Goal: Task Accomplishment & Management: Use online tool/utility

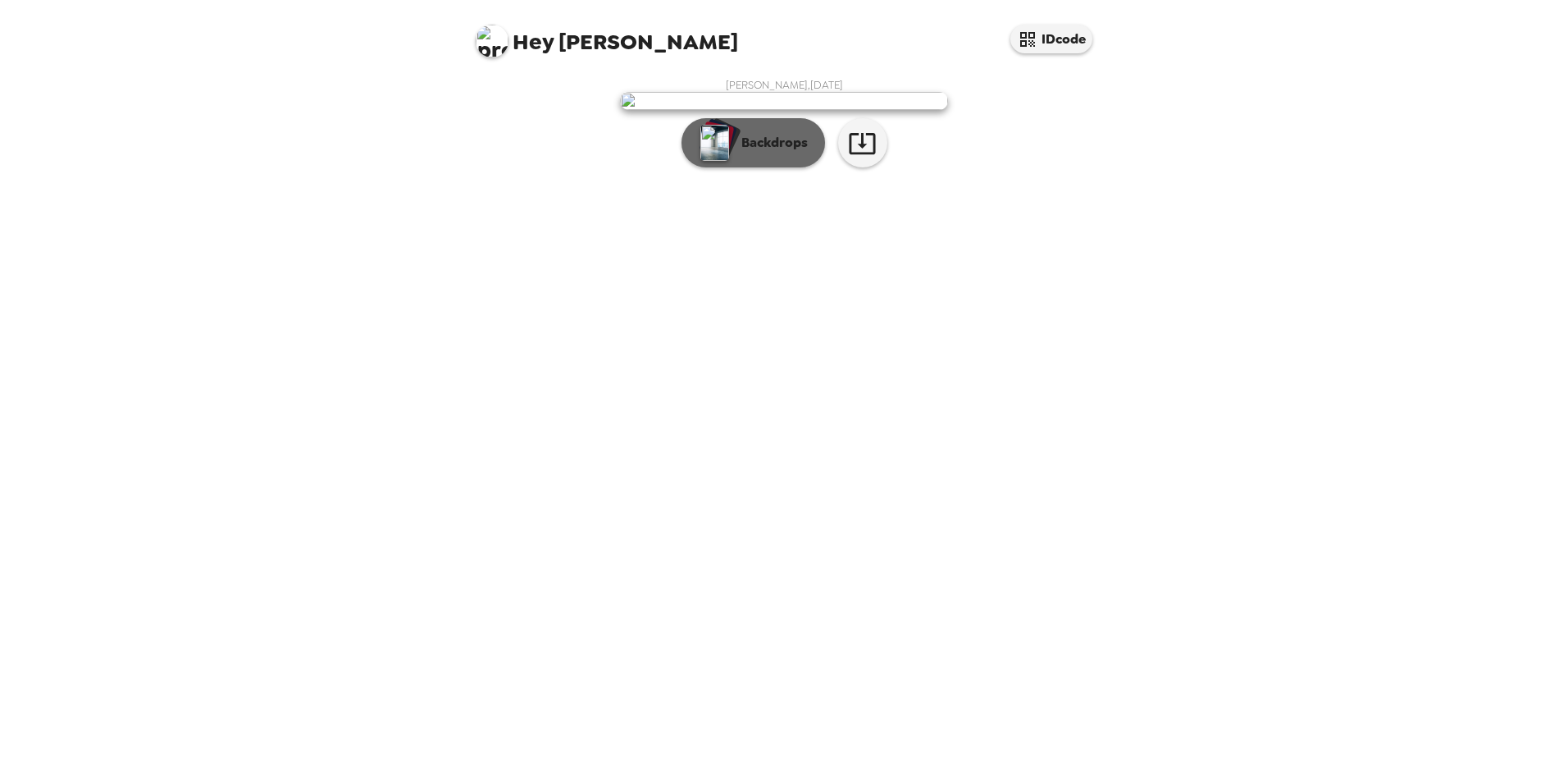
click at [716, 161] on img "button" at bounding box center [714, 142] width 29 height 36
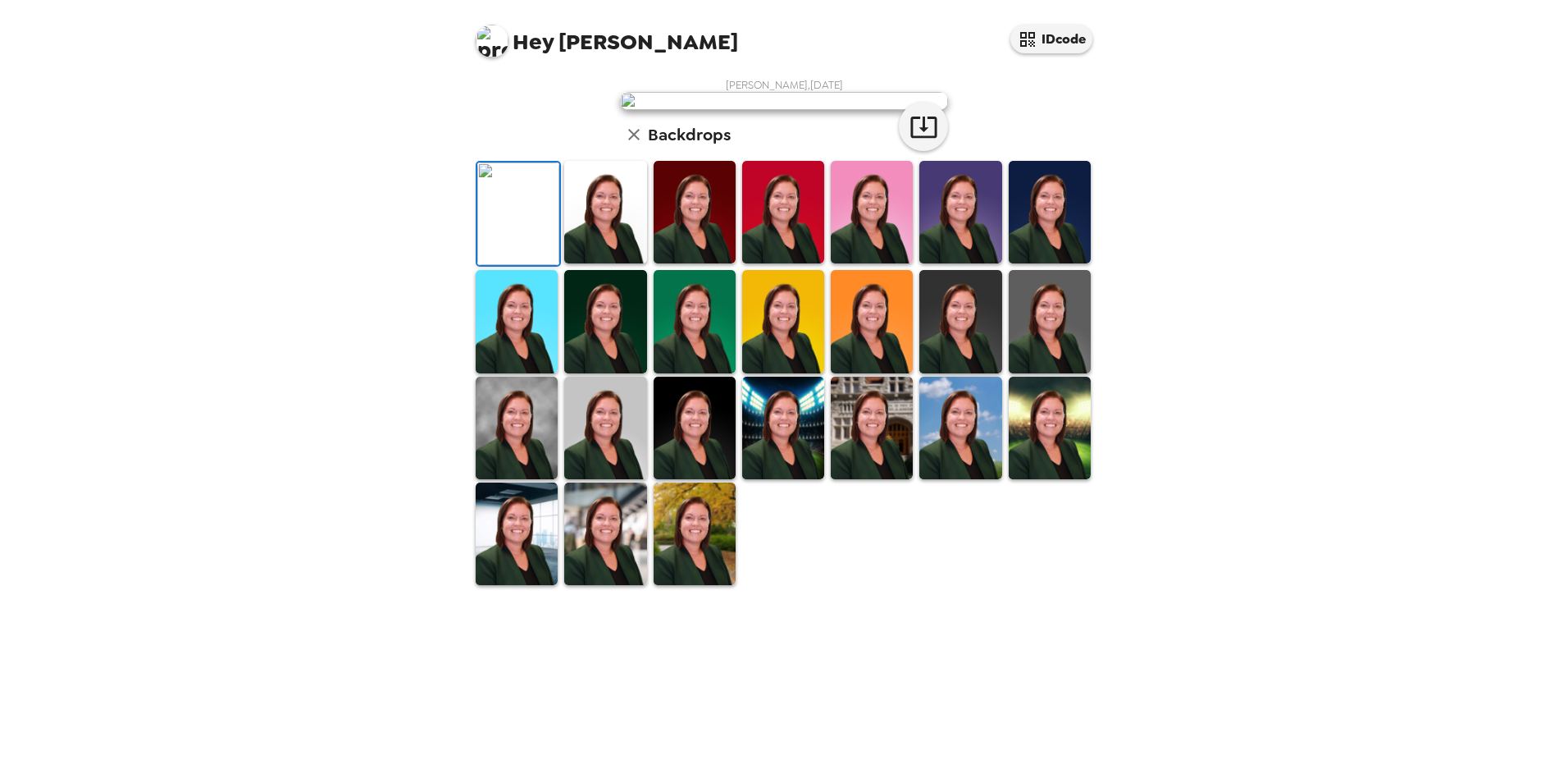
scroll to position [212, 0]
click at [531, 479] on img at bounding box center [517, 427] width 82 height 103
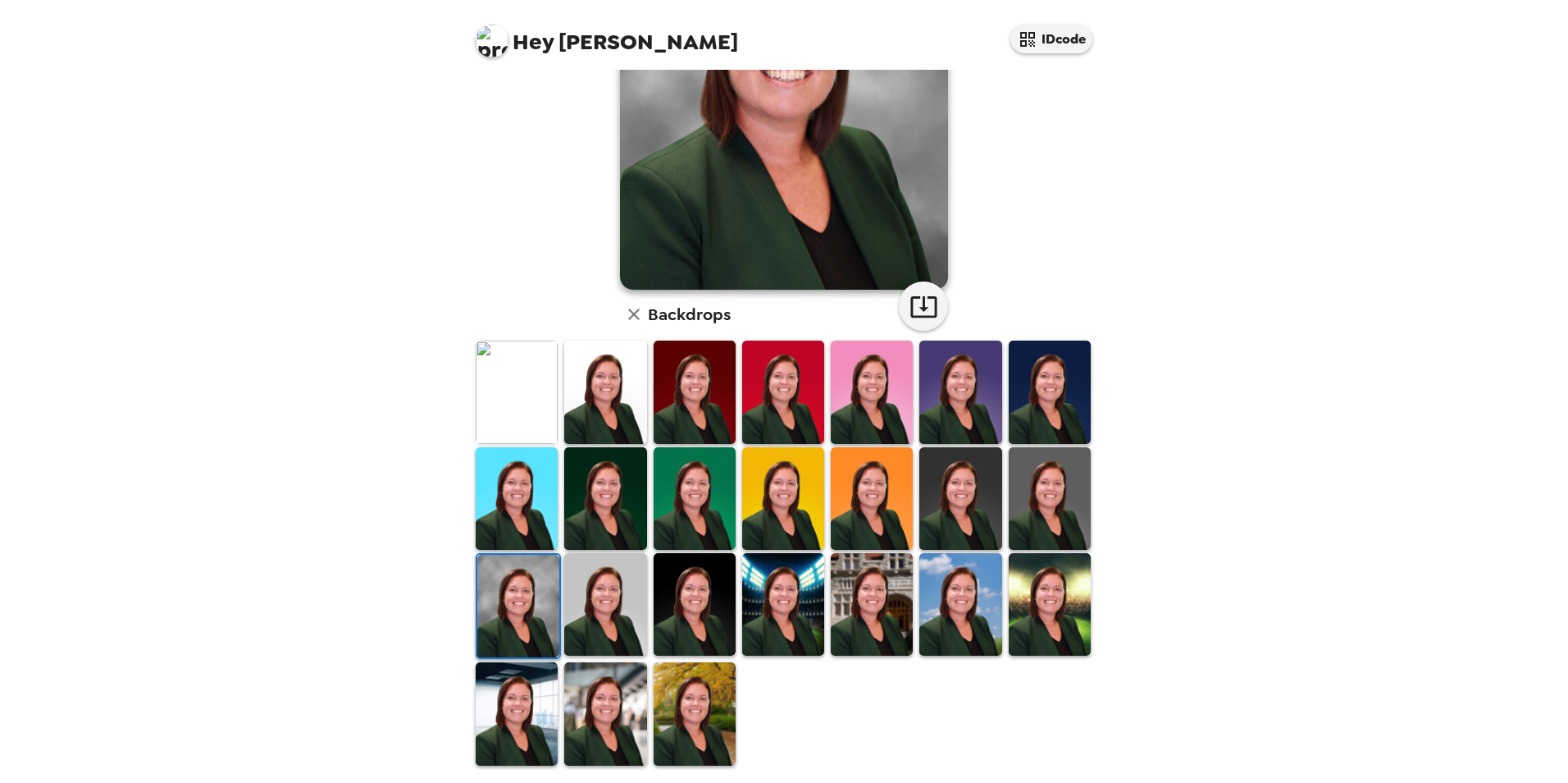
click at [623, 495] on img at bounding box center [605, 498] width 82 height 103
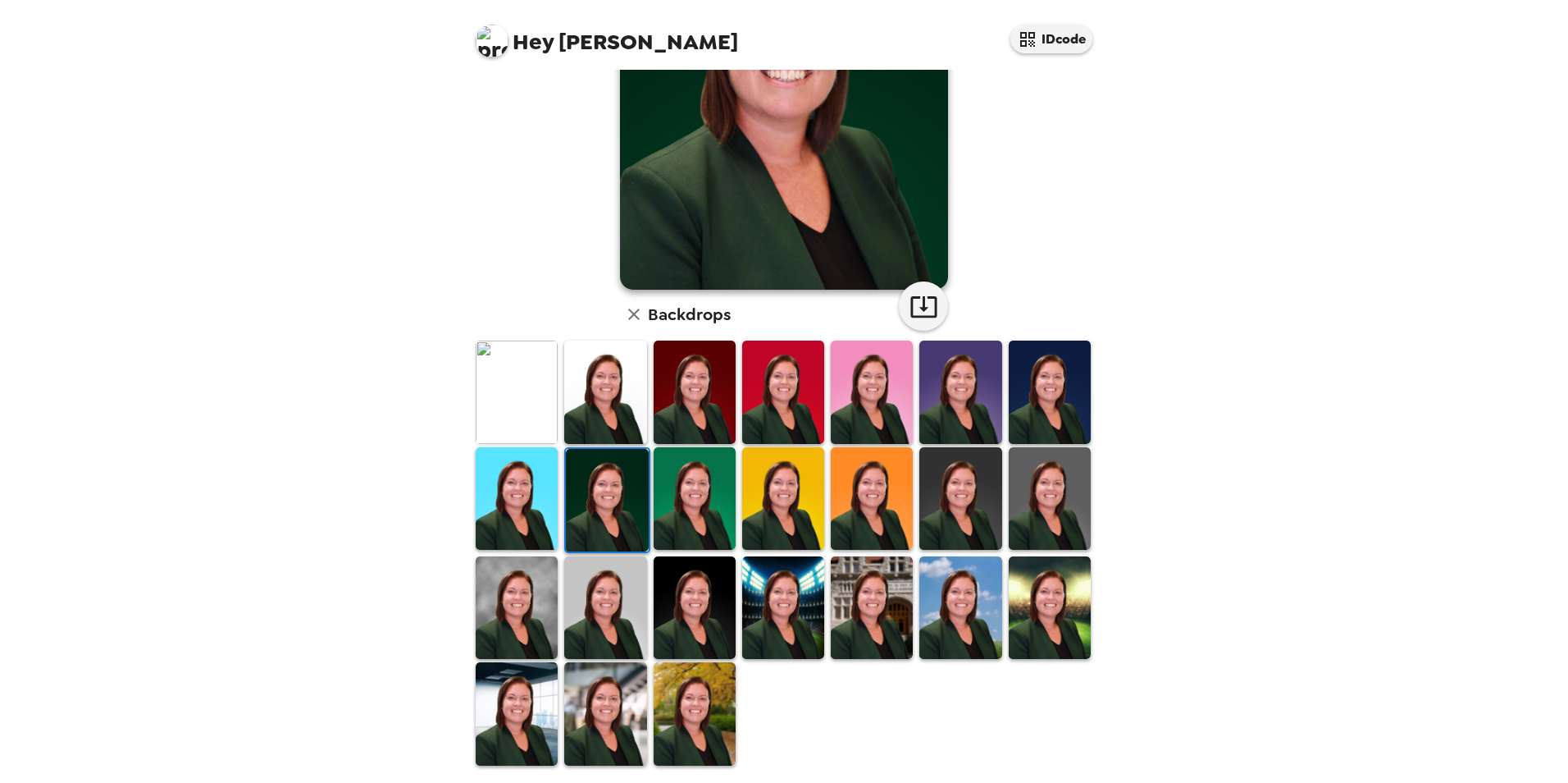
click at [607, 681] on img at bounding box center [605, 713] width 82 height 103
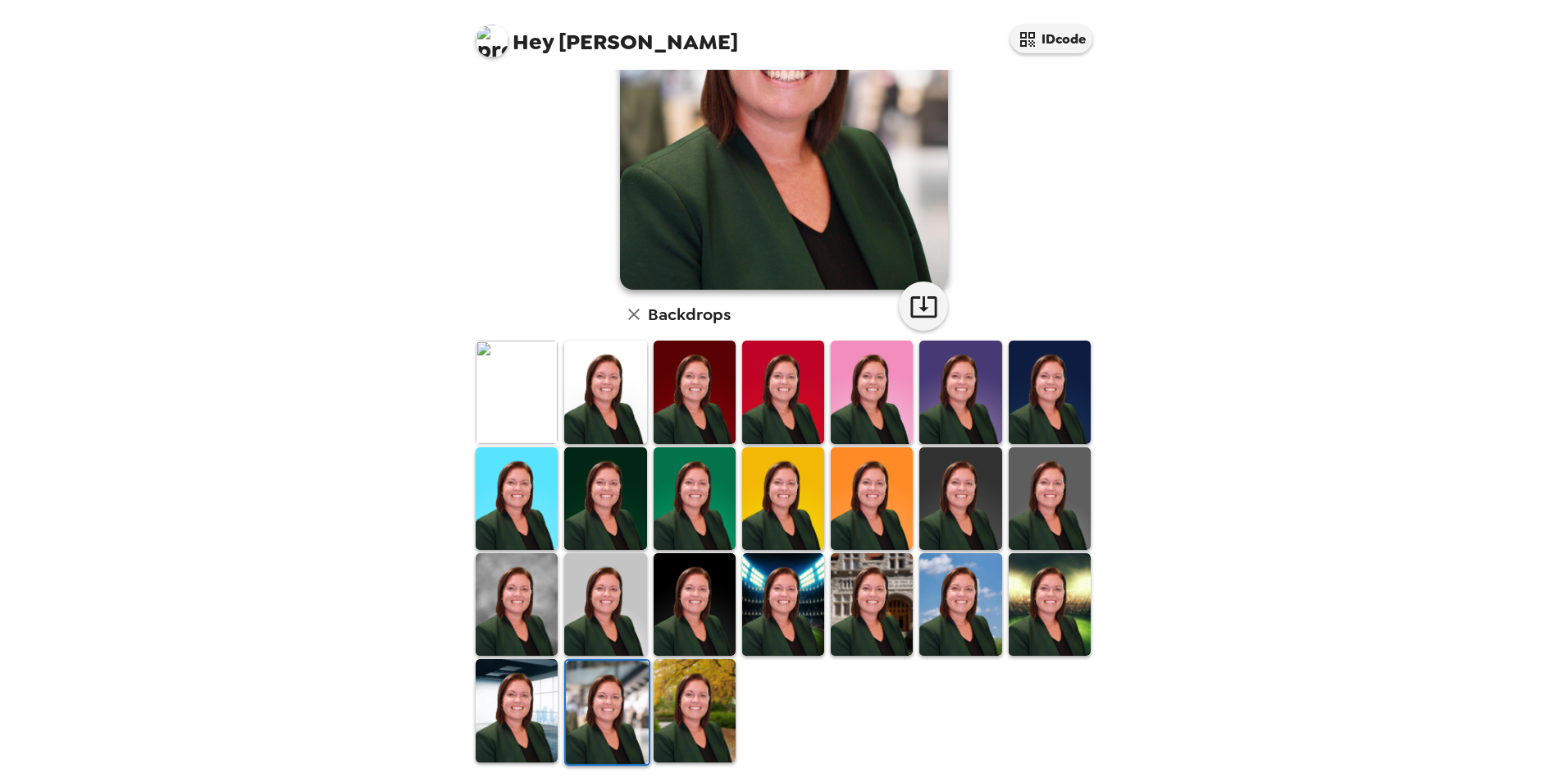
click at [692, 706] on img at bounding box center [695, 710] width 82 height 103
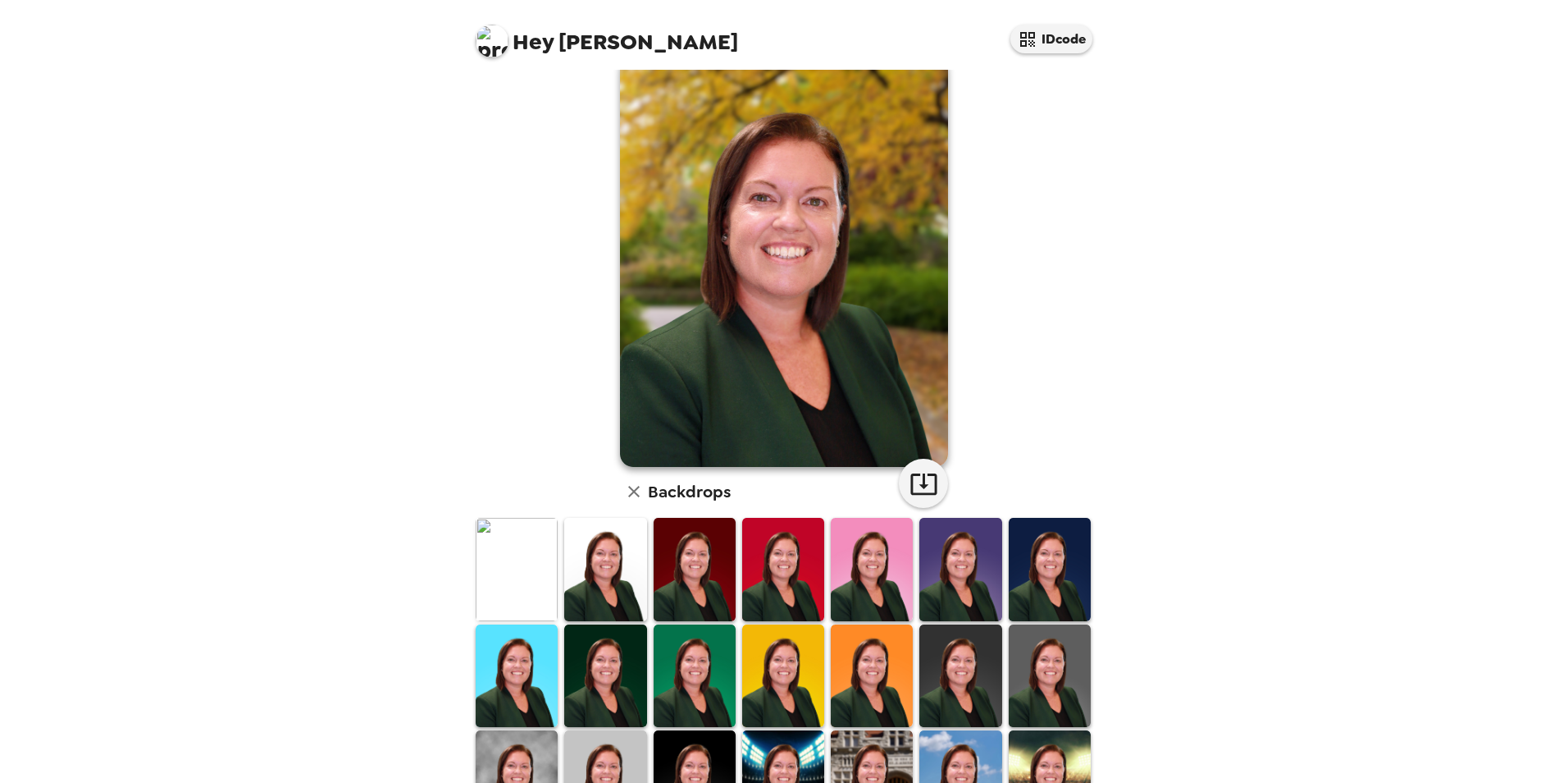
scroll to position [0, 0]
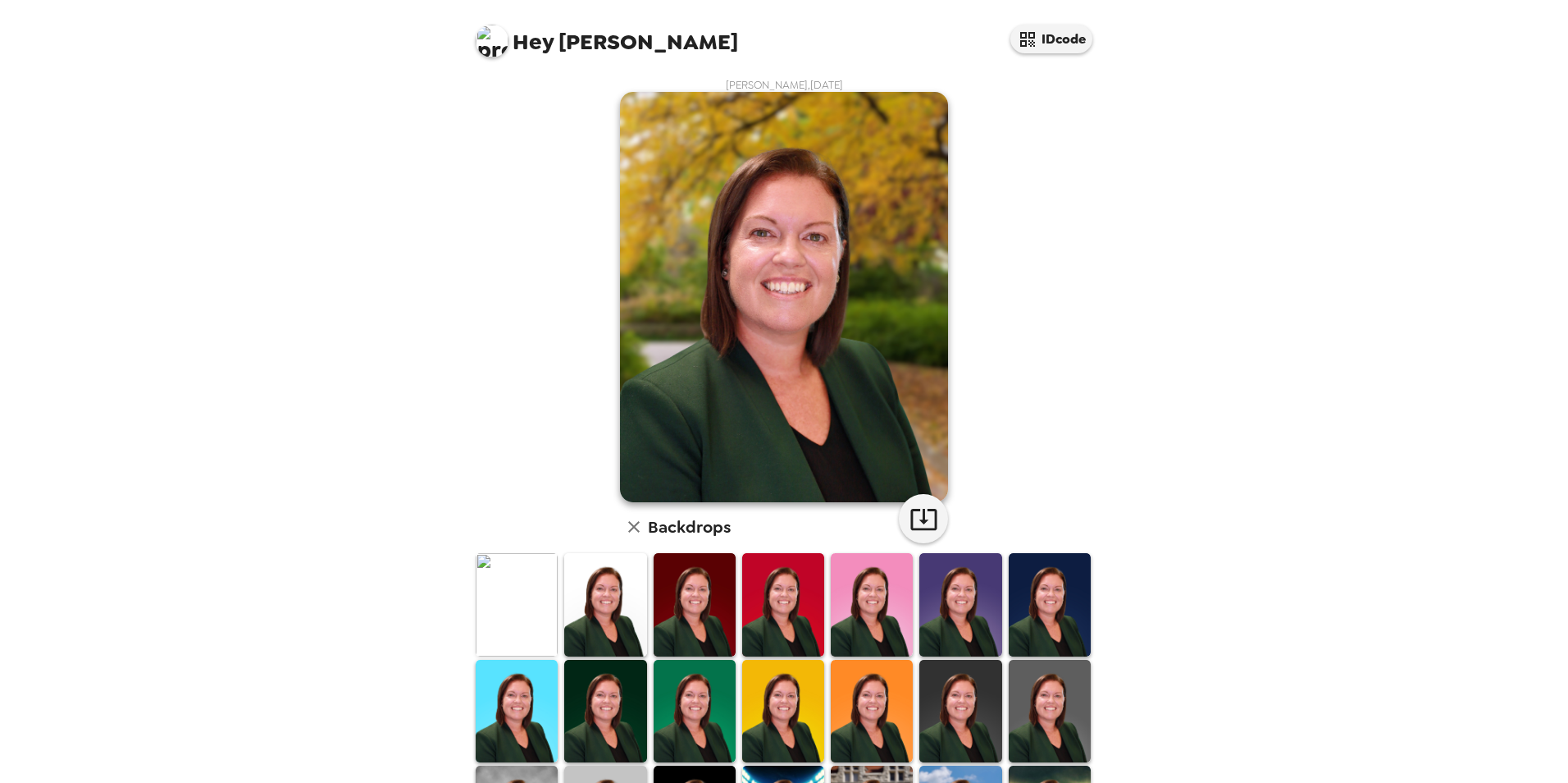
click at [282, 550] on div "Hey [PERSON_NAME] IDcode [PERSON_NAME] , [DATE] Backdrops" at bounding box center [784, 391] width 1568 height 783
click at [1510, 652] on div "Hey [PERSON_NAME] IDcode [PERSON_NAME] , [DATE] Backdrops" at bounding box center [784, 391] width 1568 height 783
